Goal: Information Seeking & Learning: Learn about a topic

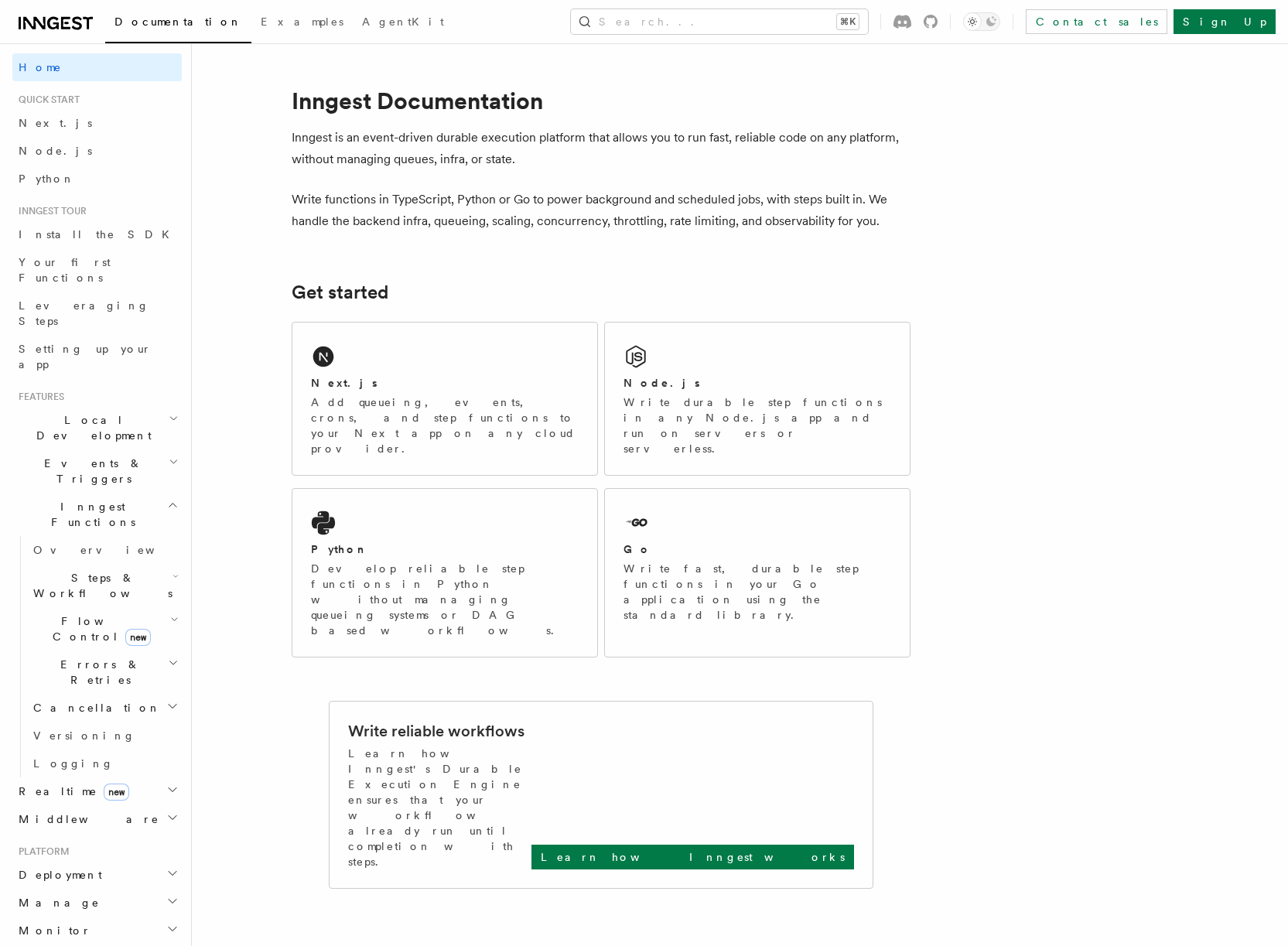
scroll to position [3, 0]
click at [53, 455] on span "Events & Triggers" at bounding box center [91, 471] width 156 height 31
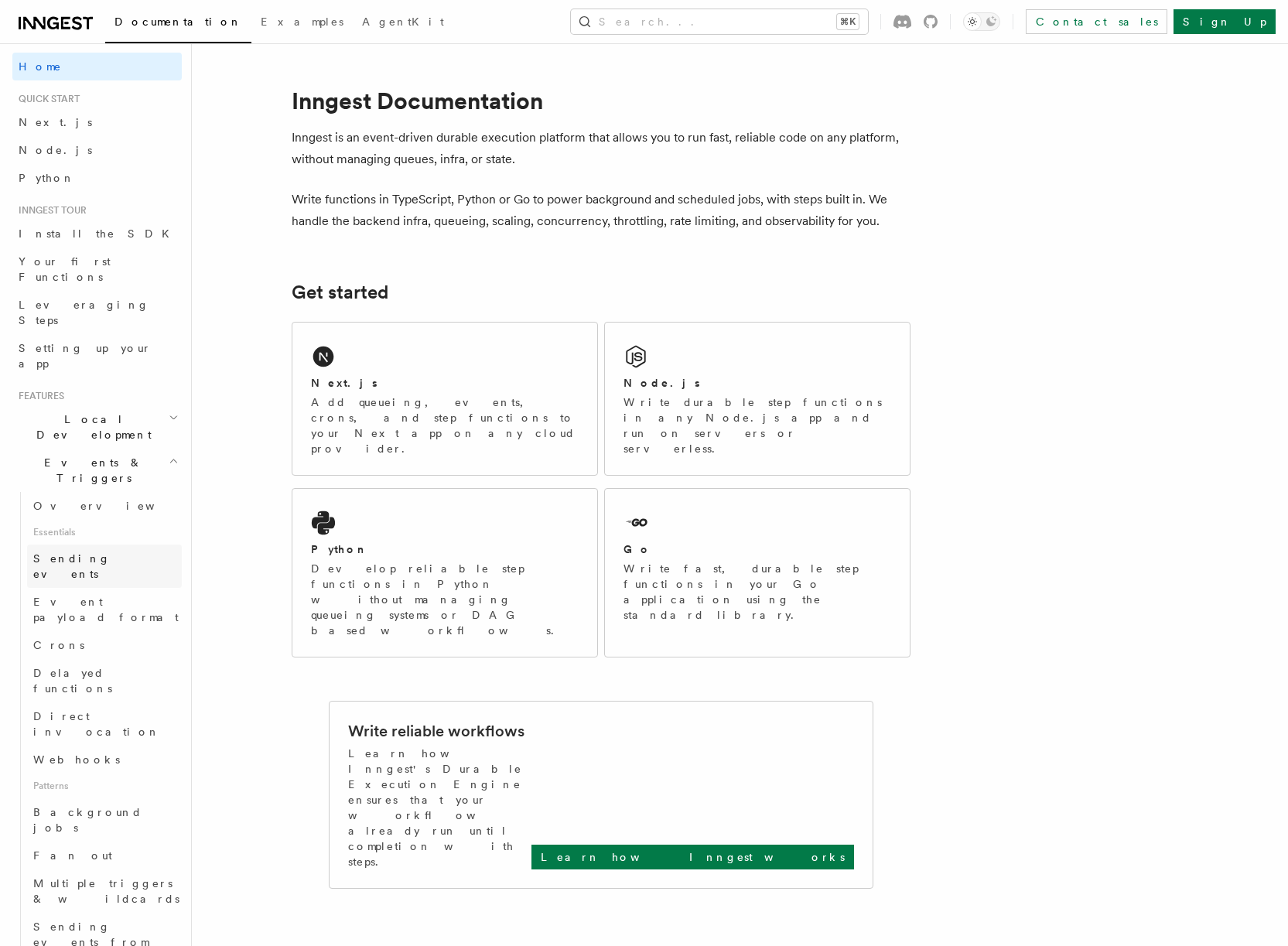
click at [79, 553] on span "Sending events" at bounding box center [72, 567] width 77 height 28
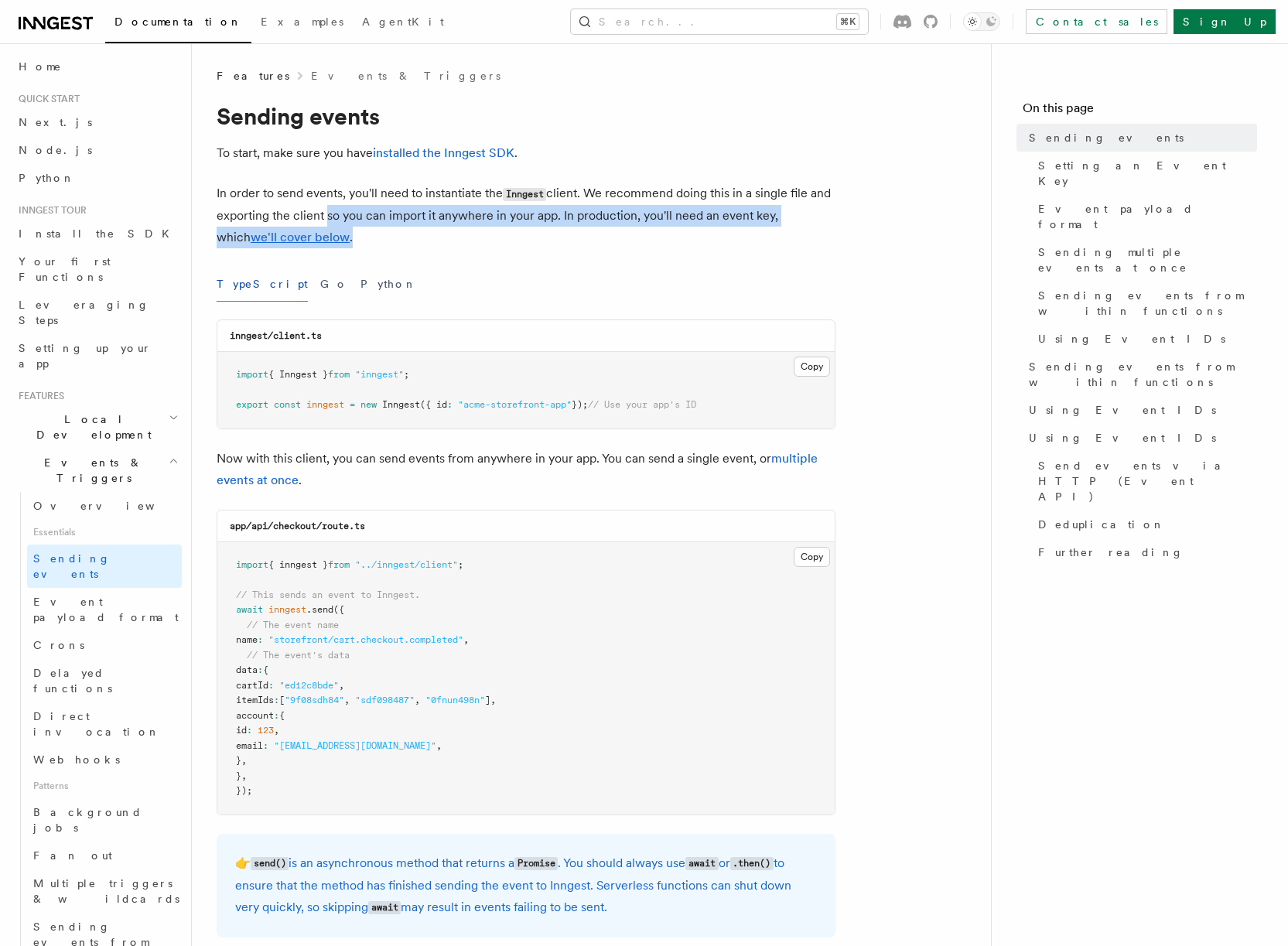
drag, startPoint x: 343, startPoint y: 215, endPoint x: 345, endPoint y: 226, distance: 11.2
click at [345, 226] on p "In order to send events, you'll need to instantiate the Inngest client. We reco…" at bounding box center [525, 215] width 619 height 66
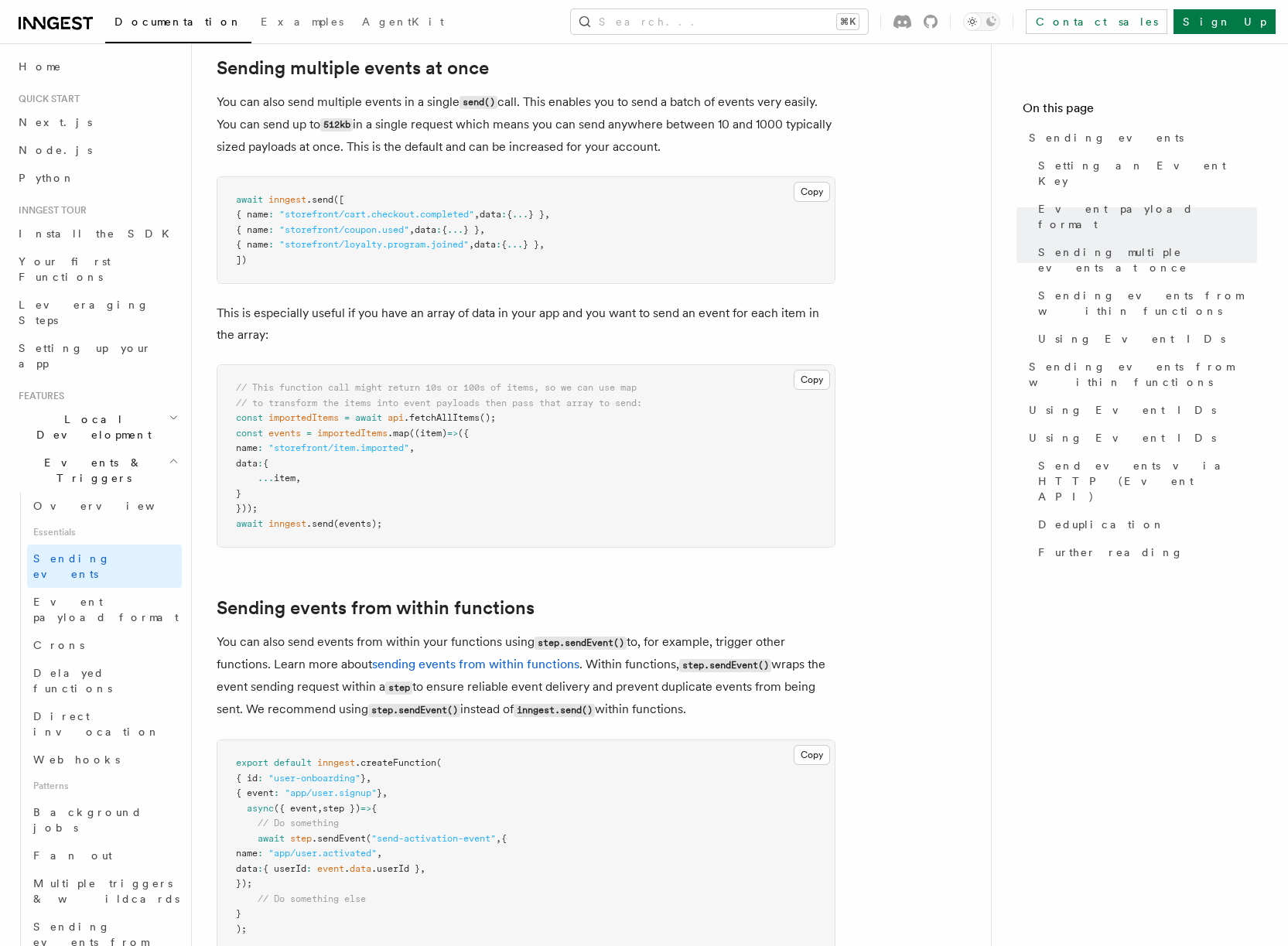
scroll to position [1853, 0]
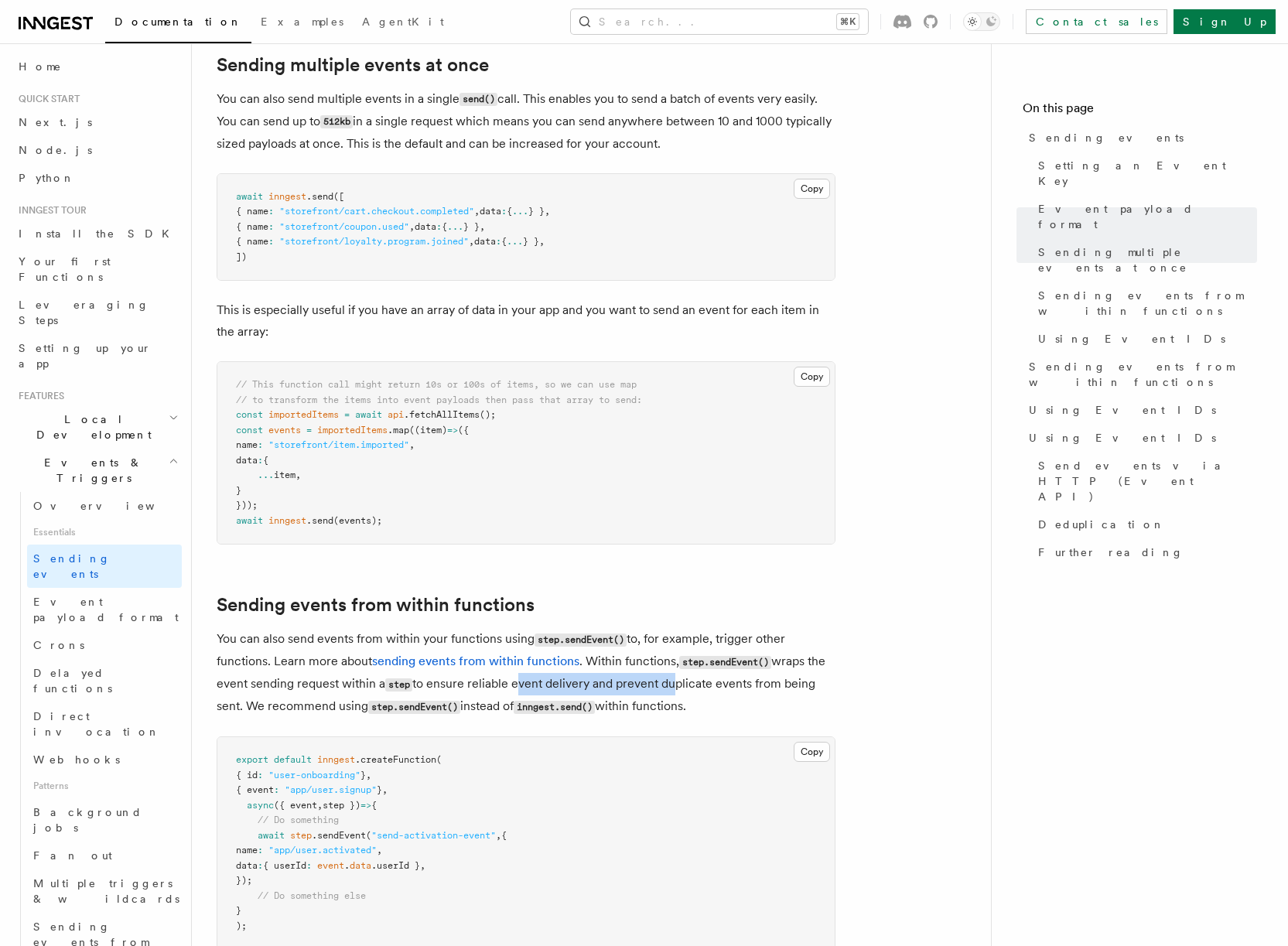
drag, startPoint x: 667, startPoint y: 661, endPoint x: 518, endPoint y: 660, distance: 149.0
click at [517, 660] on p "You can also send events from within your functions using step.sendEvent() to, …" at bounding box center [525, 673] width 619 height 90
click at [521, 660] on p "You can also send events from within your functions using step.sendEvent() to, …" at bounding box center [525, 673] width 619 height 90
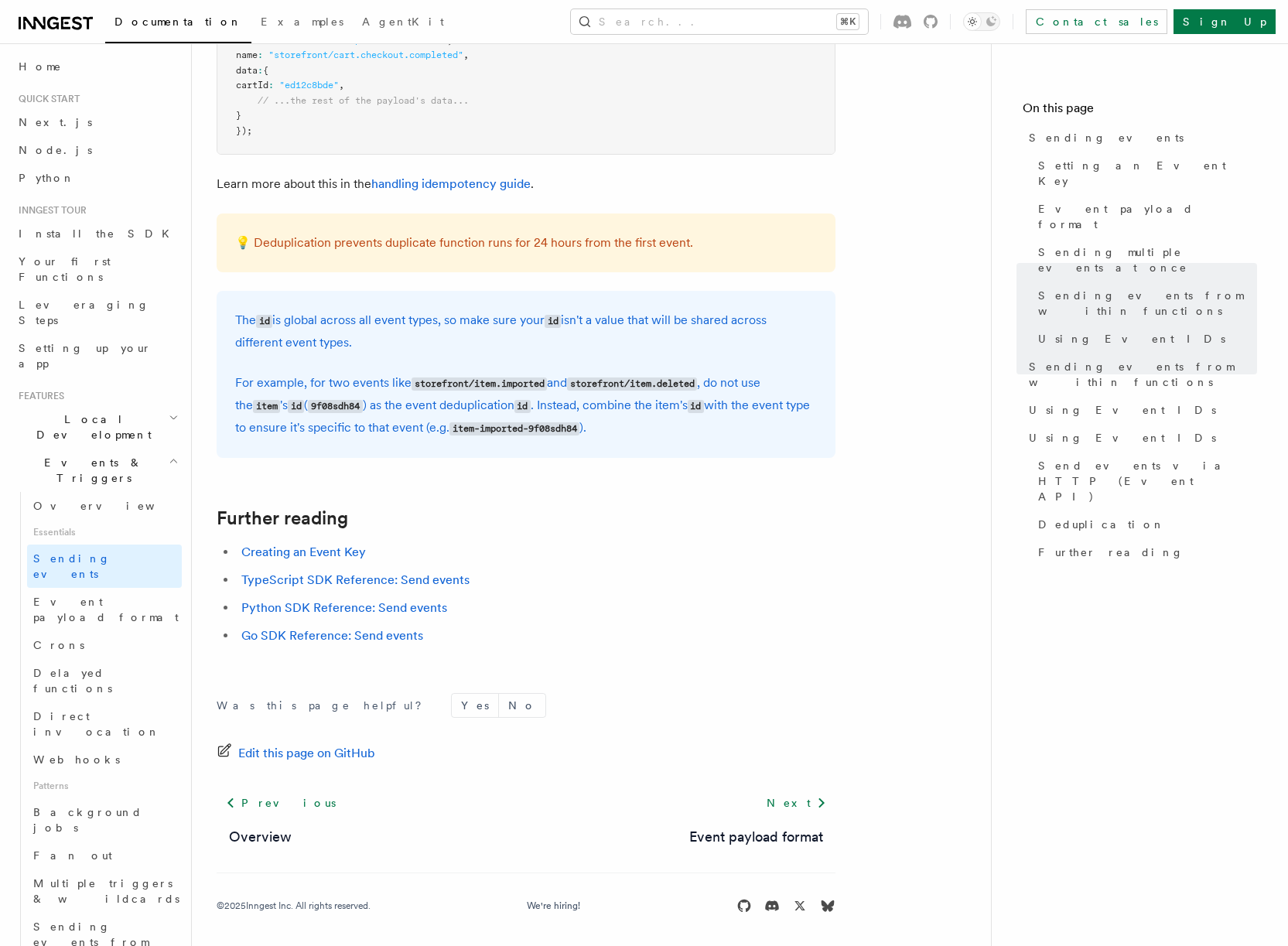
scroll to position [4182, 0]
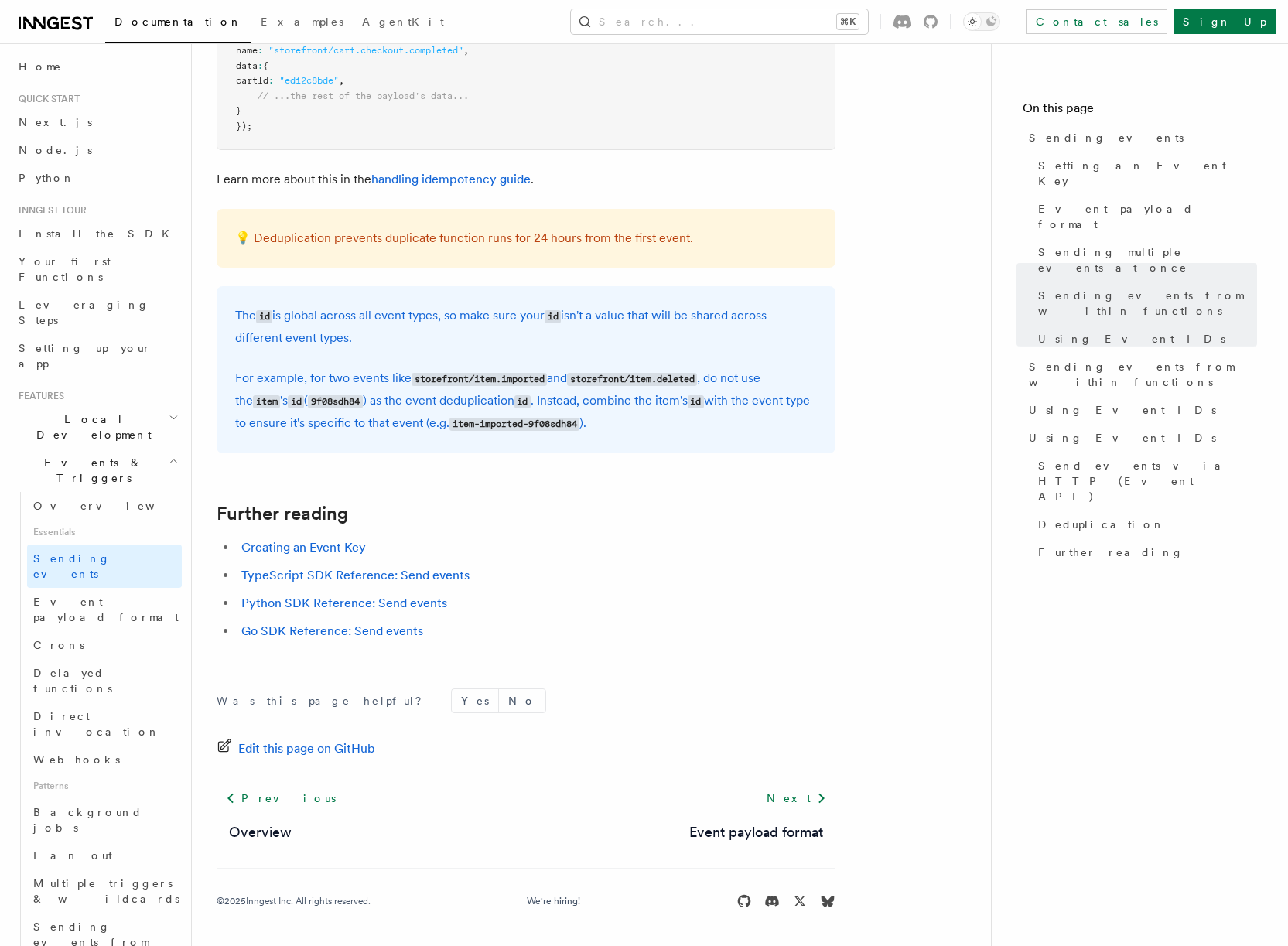
click at [619, 689] on form "Was this page helpful? Yes No" at bounding box center [525, 701] width 619 height 25
click at [38, 849] on span "Fan out" at bounding box center [73, 855] width 79 height 12
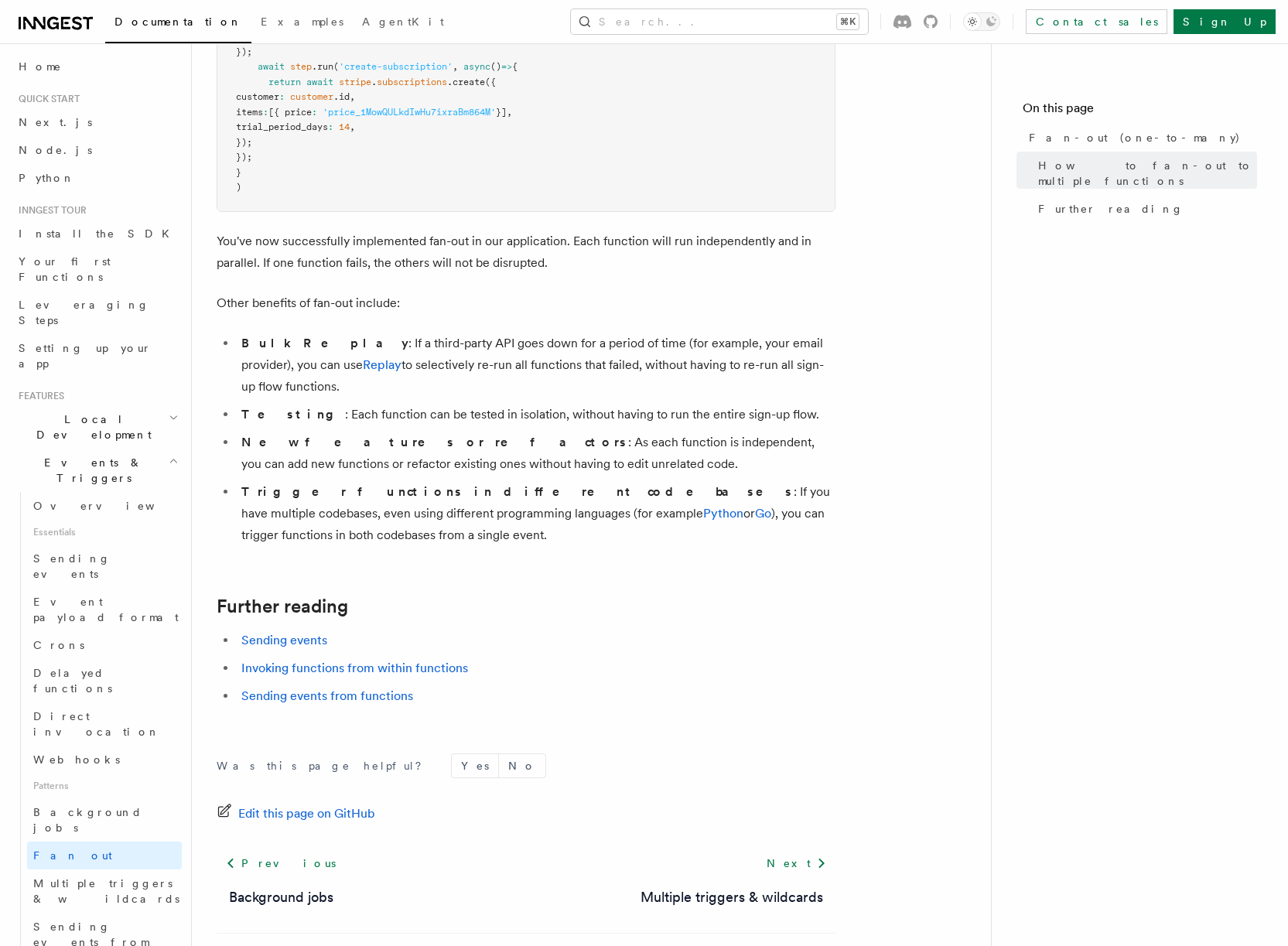
scroll to position [1792, 0]
click at [72, 553] on span "Sending events" at bounding box center [72, 567] width 77 height 28
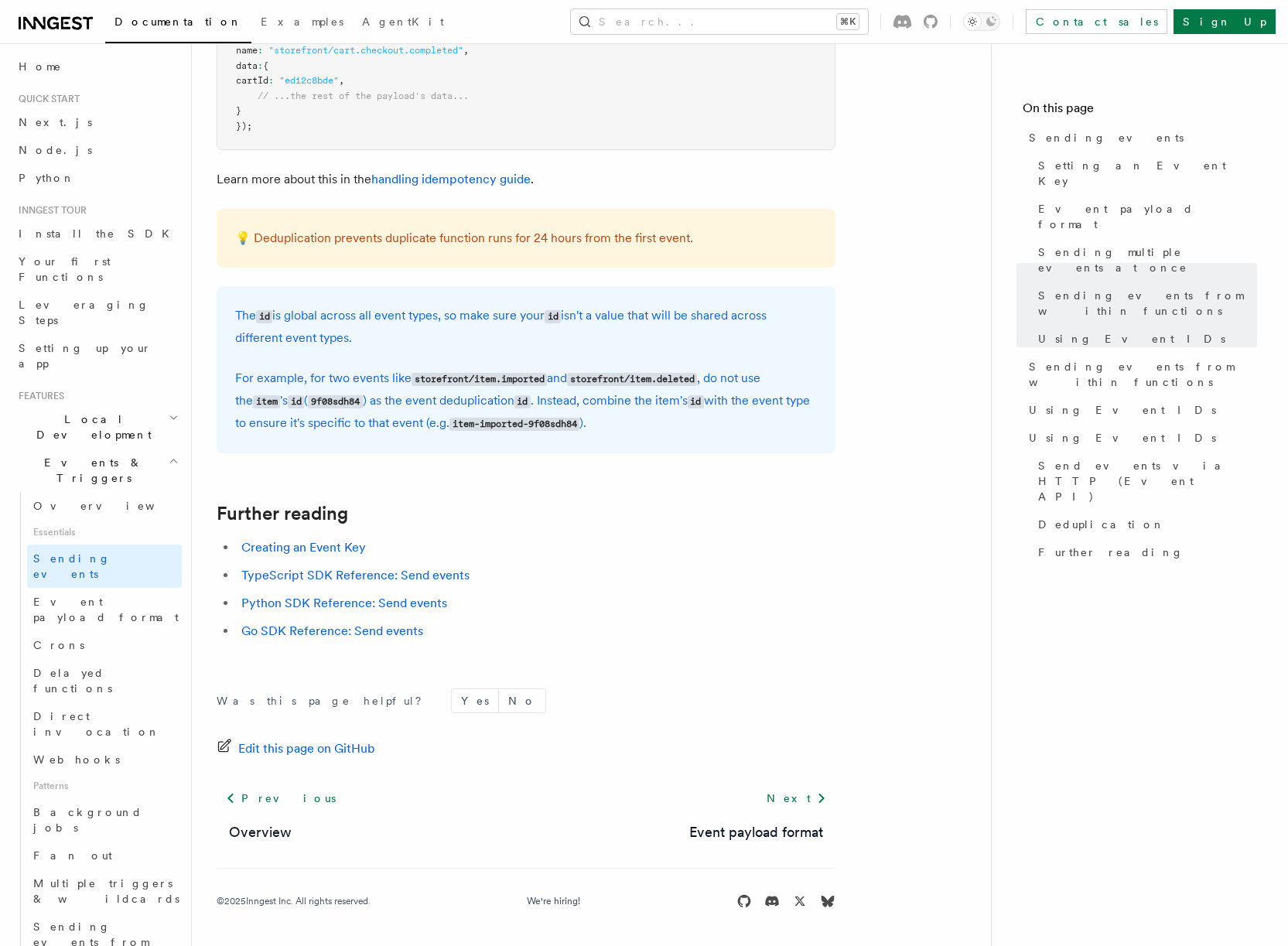
scroll to position [4182, 0]
click at [66, 588] on link "Event payload format" at bounding box center [105, 609] width 155 height 43
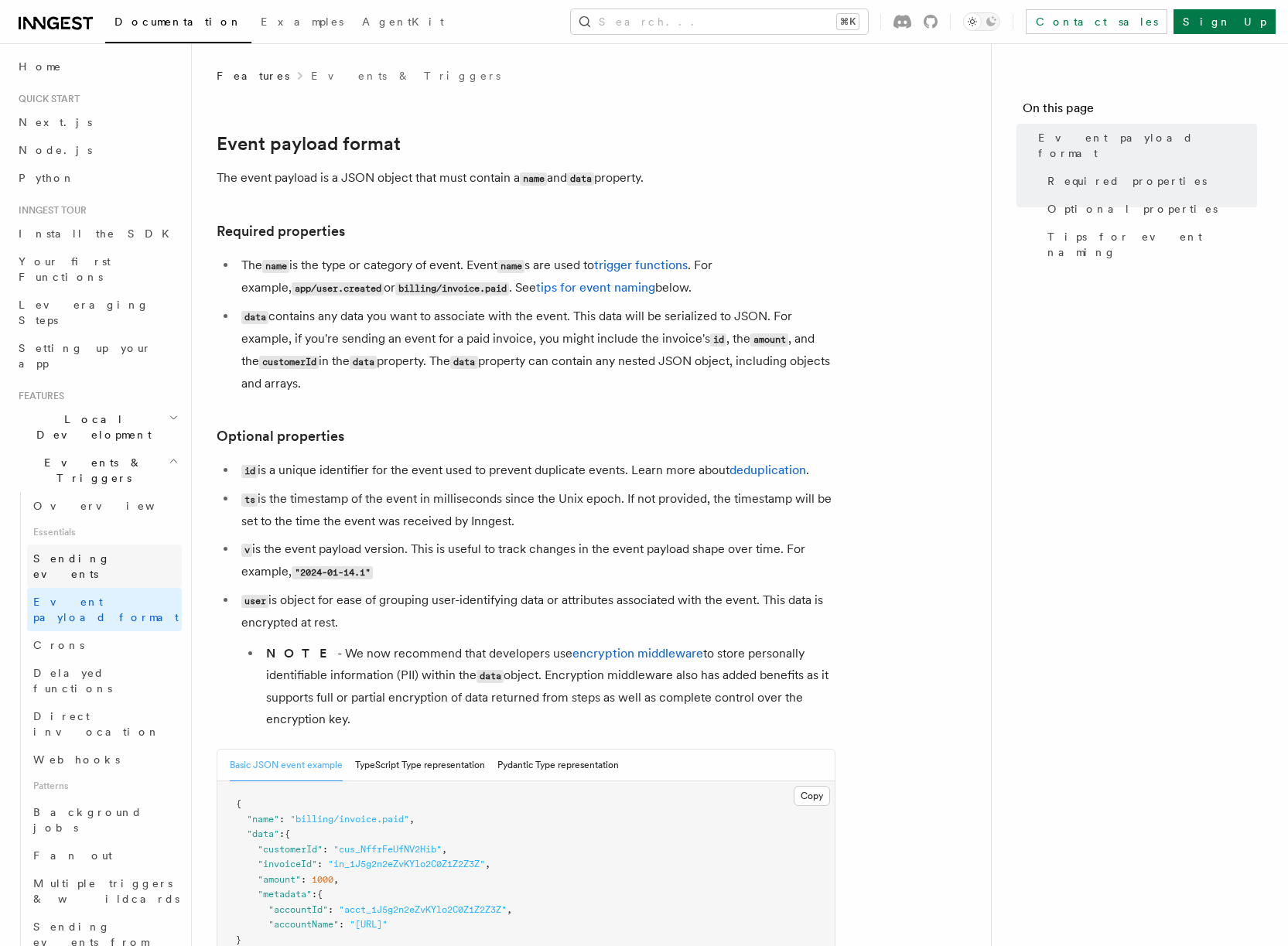
click at [84, 553] on span "Sending events" at bounding box center [72, 567] width 77 height 28
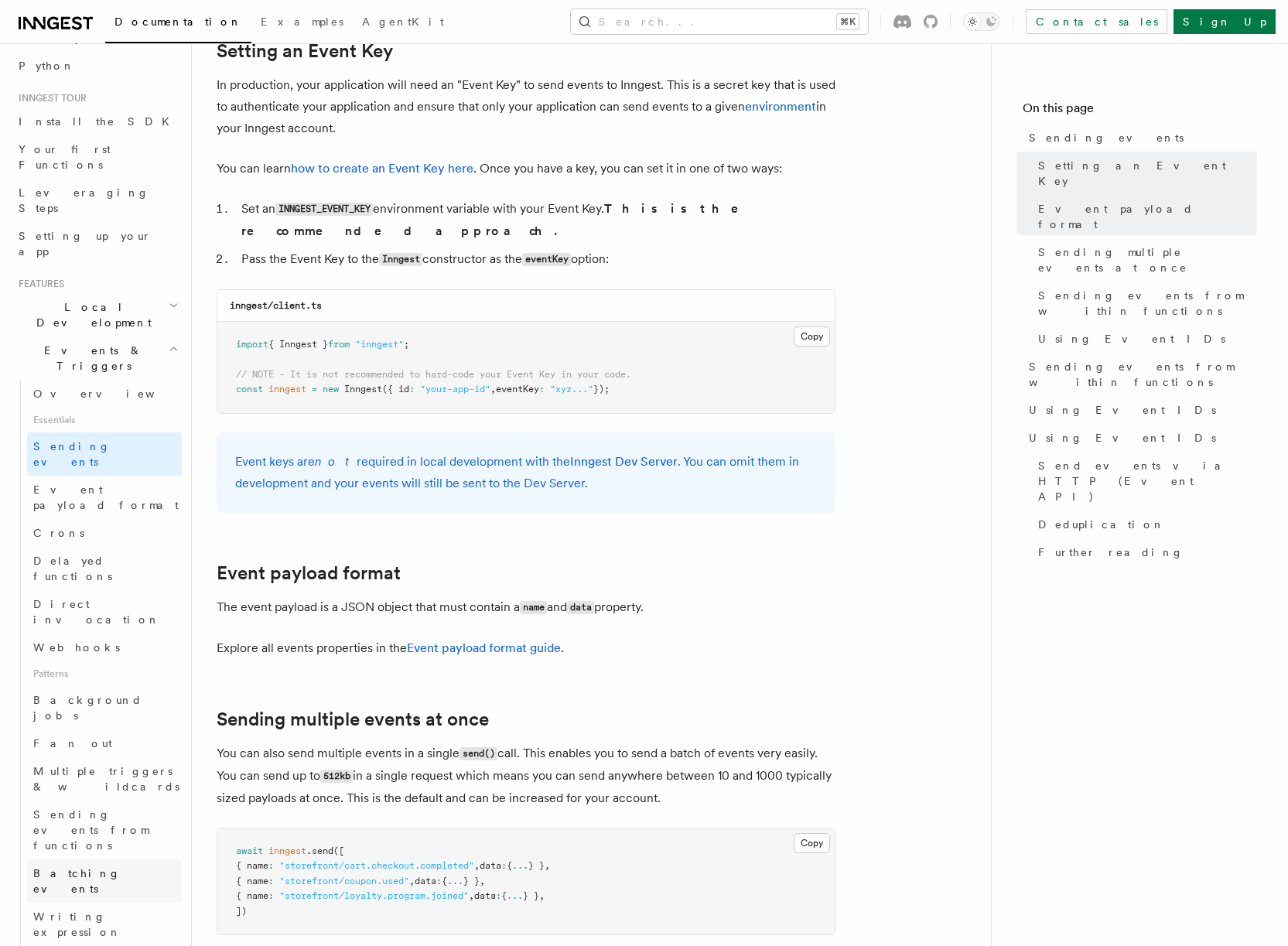
scroll to position [148, 0]
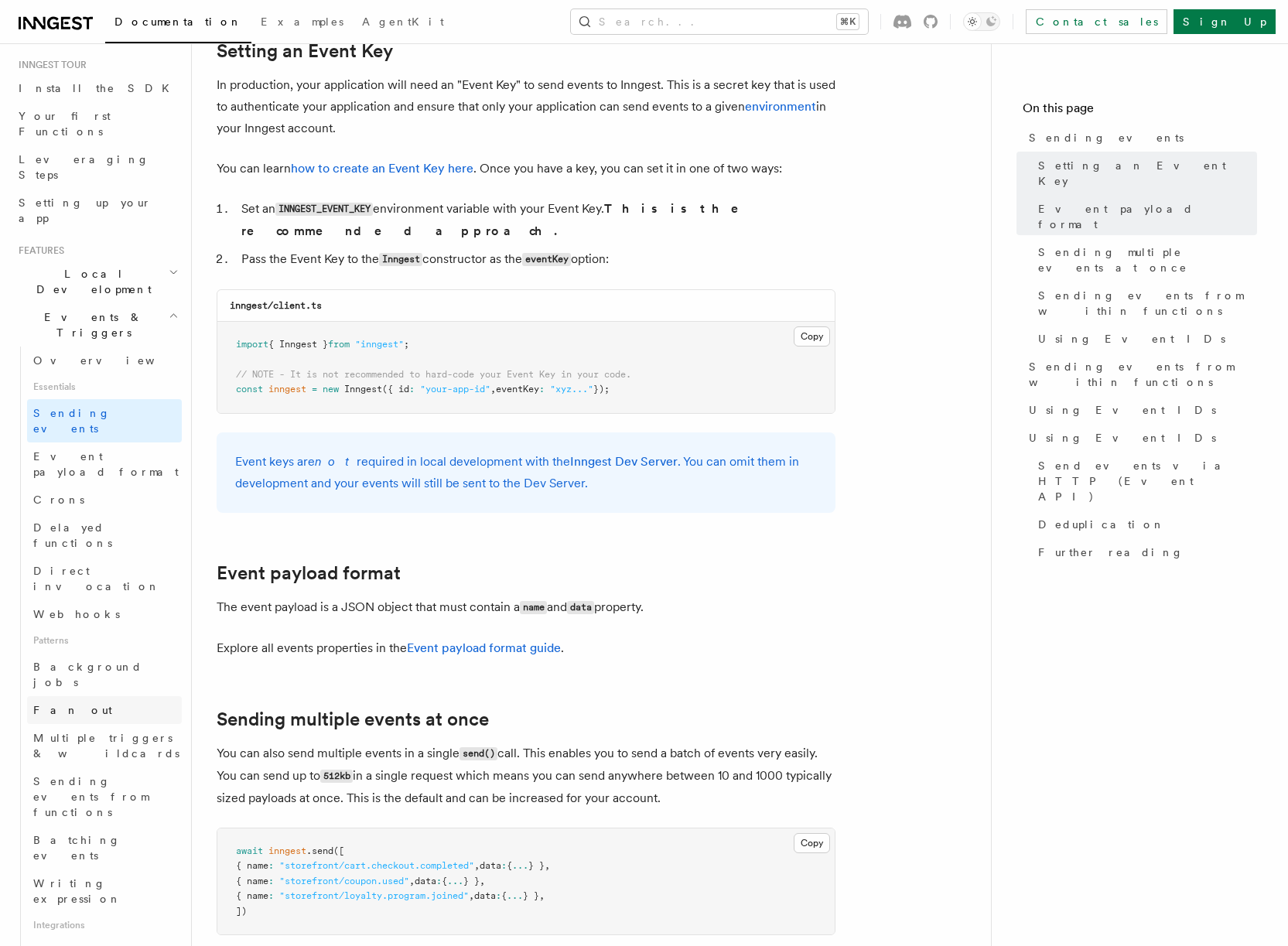
click at [79, 696] on link "Fan out" at bounding box center [105, 710] width 155 height 28
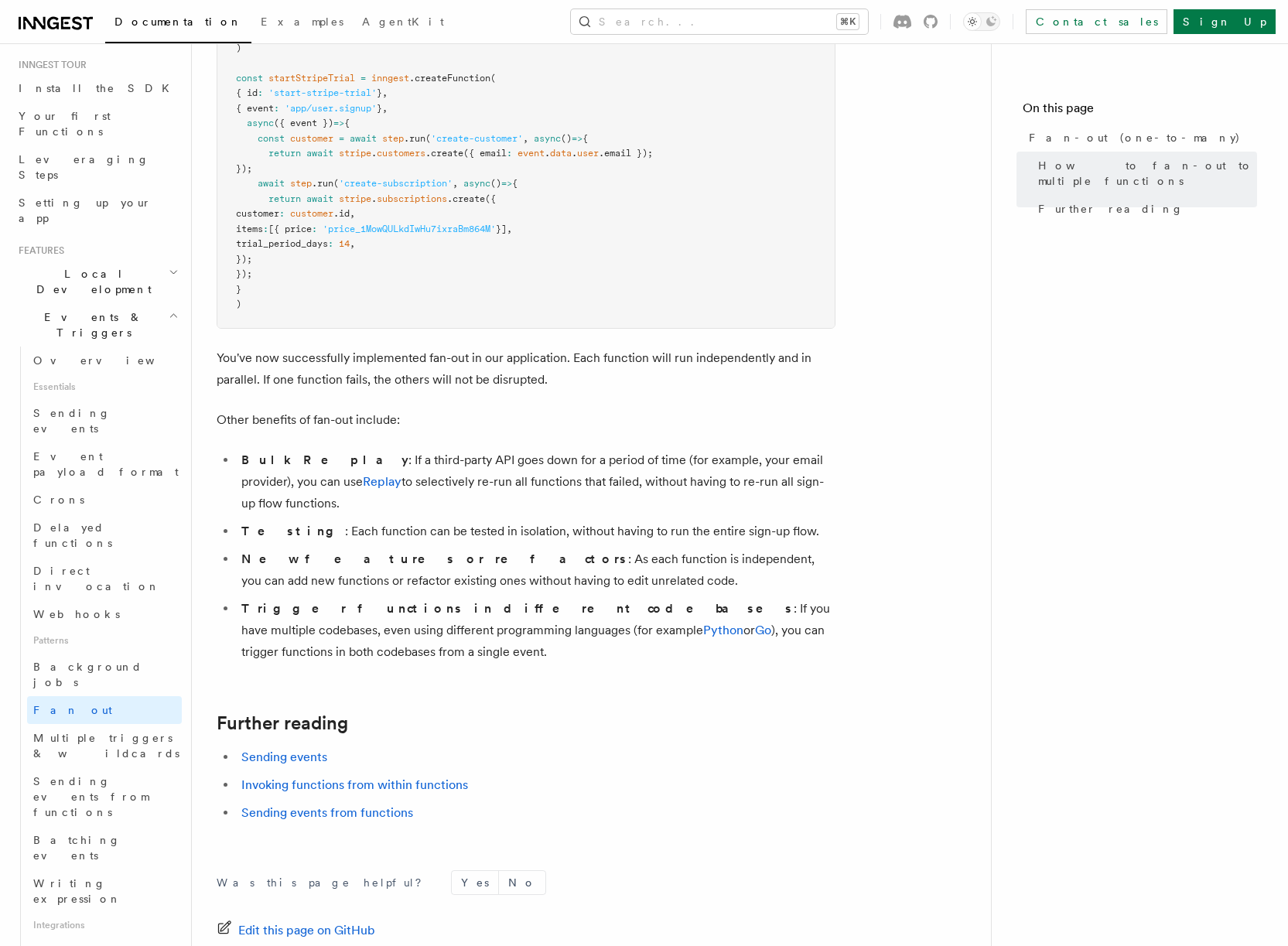
scroll to position [1684, 0]
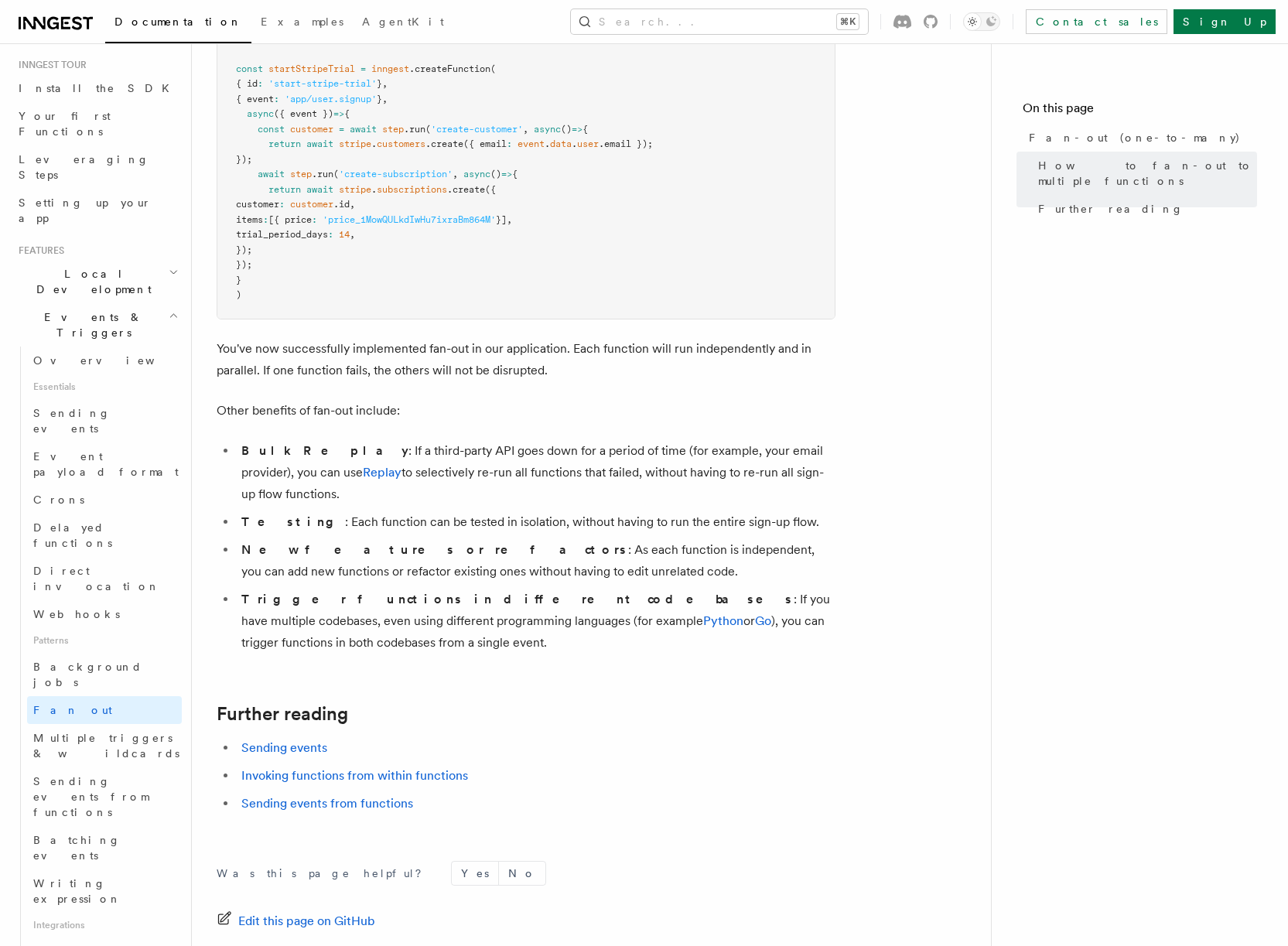
click at [524, 539] on li "New features or refactors : As each function is independent, you can add new fu…" at bounding box center [535, 560] width 599 height 43
click at [297, 740] on link "Sending events" at bounding box center [284, 747] width 86 height 15
click at [514, 703] on h2 "Further reading" at bounding box center [525, 714] width 619 height 22
click at [333, 796] on link "Sending events from functions" at bounding box center [327, 803] width 172 height 15
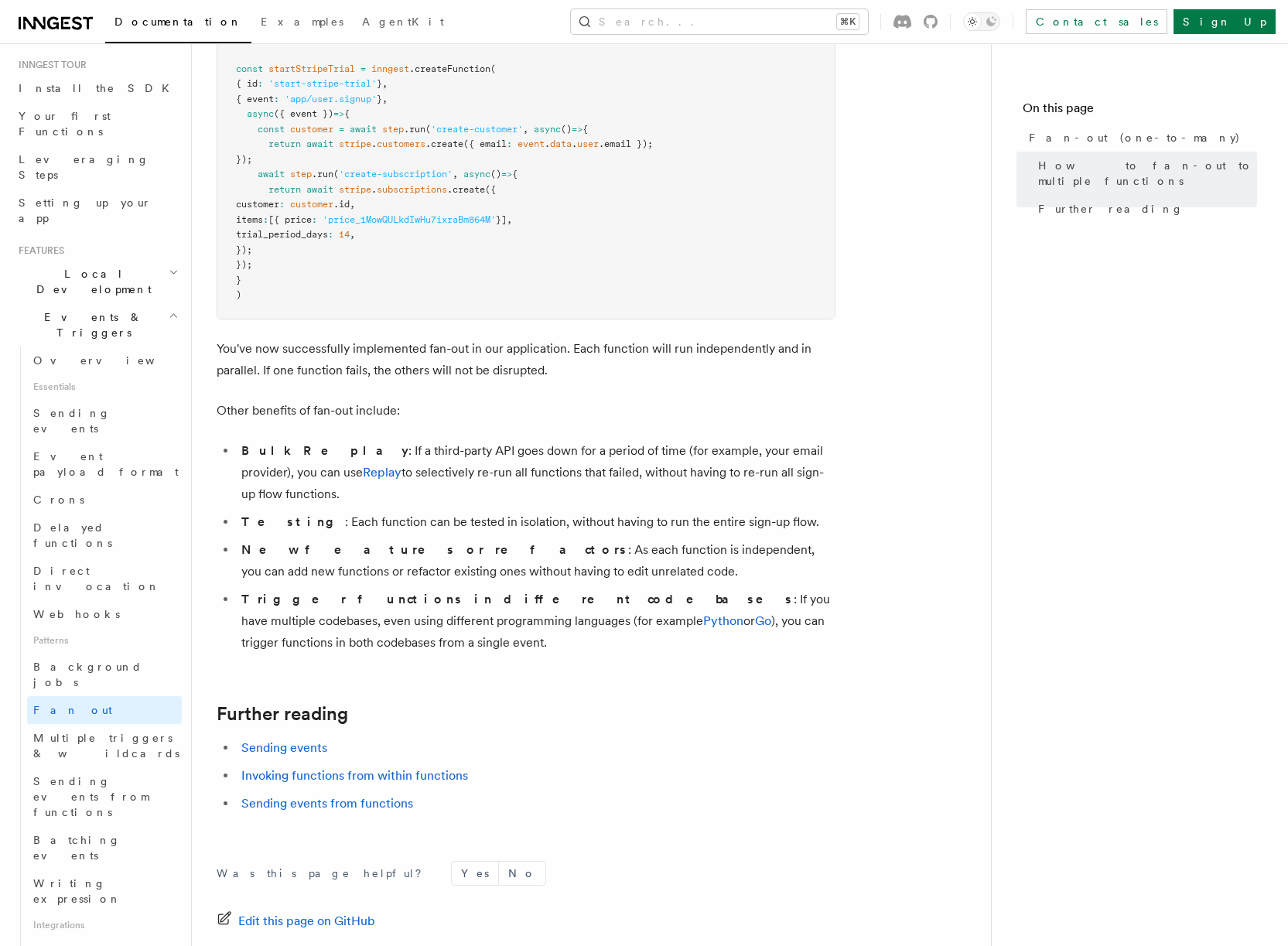
click at [618, 703] on h2 "Further reading" at bounding box center [525, 714] width 619 height 22
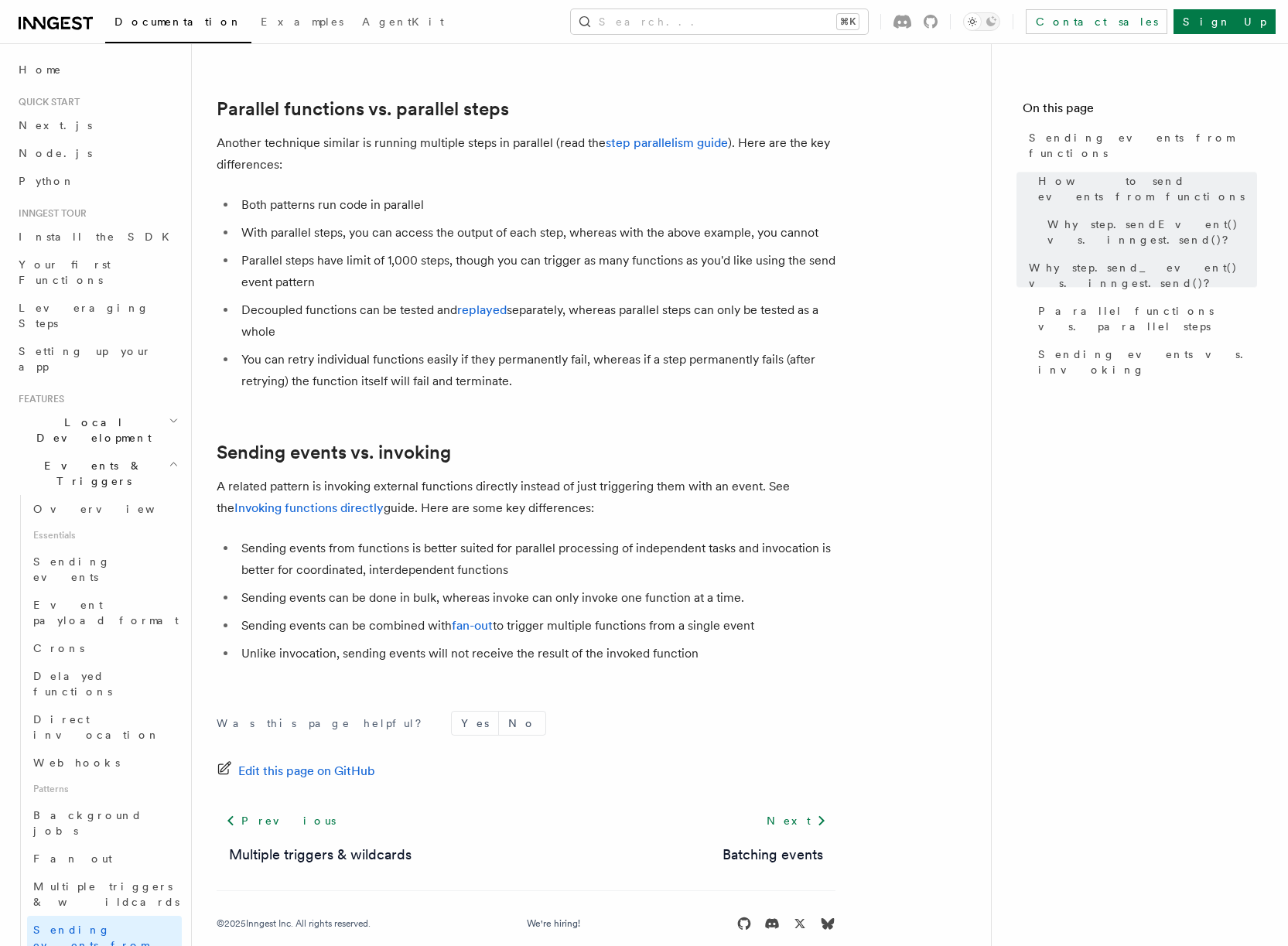
scroll to position [1840, 0]
